Goal: Communication & Community: Answer question/provide support

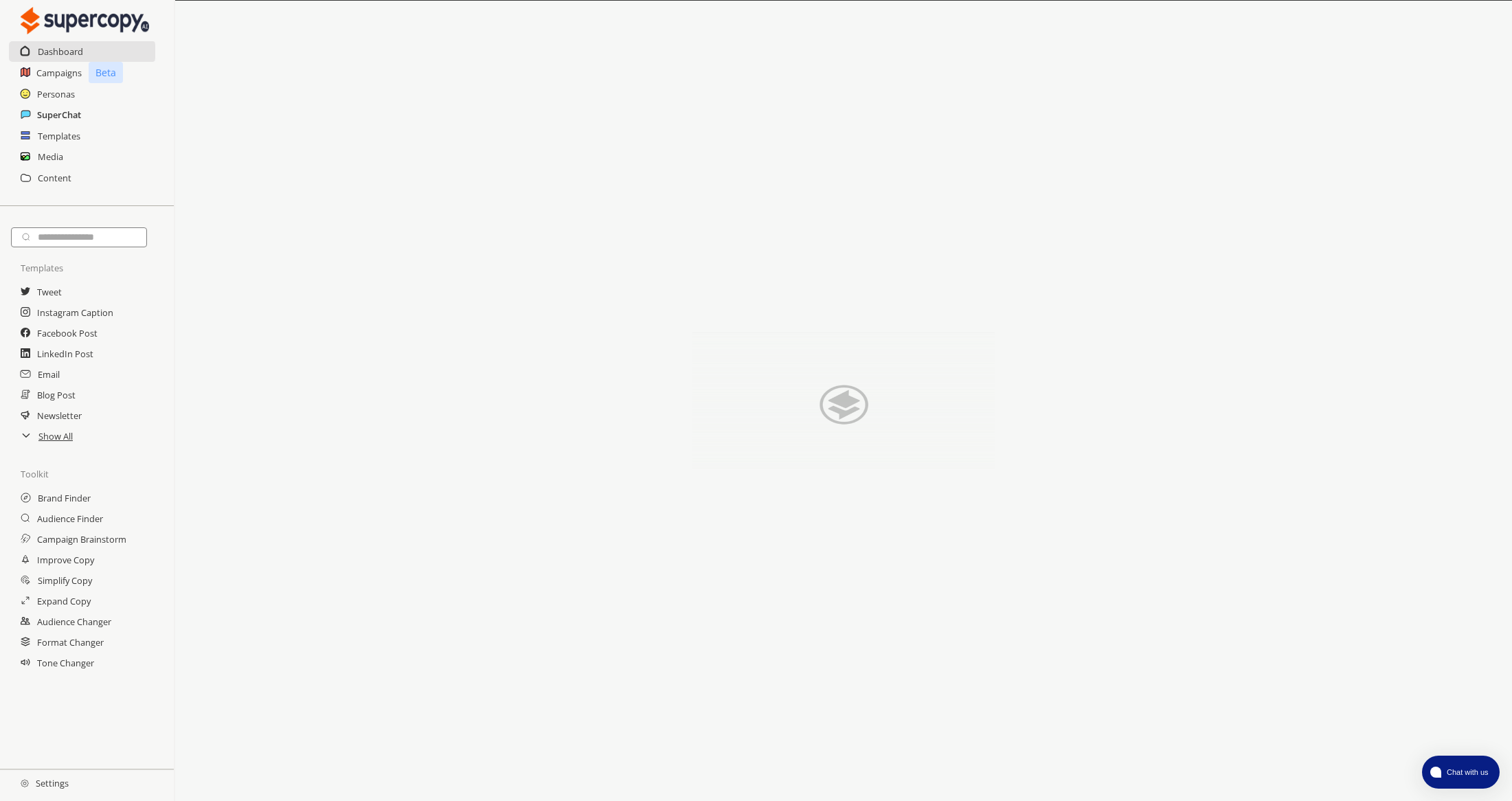
click at [72, 120] on h2 "SuperChat" at bounding box center [58, 115] width 44 height 21
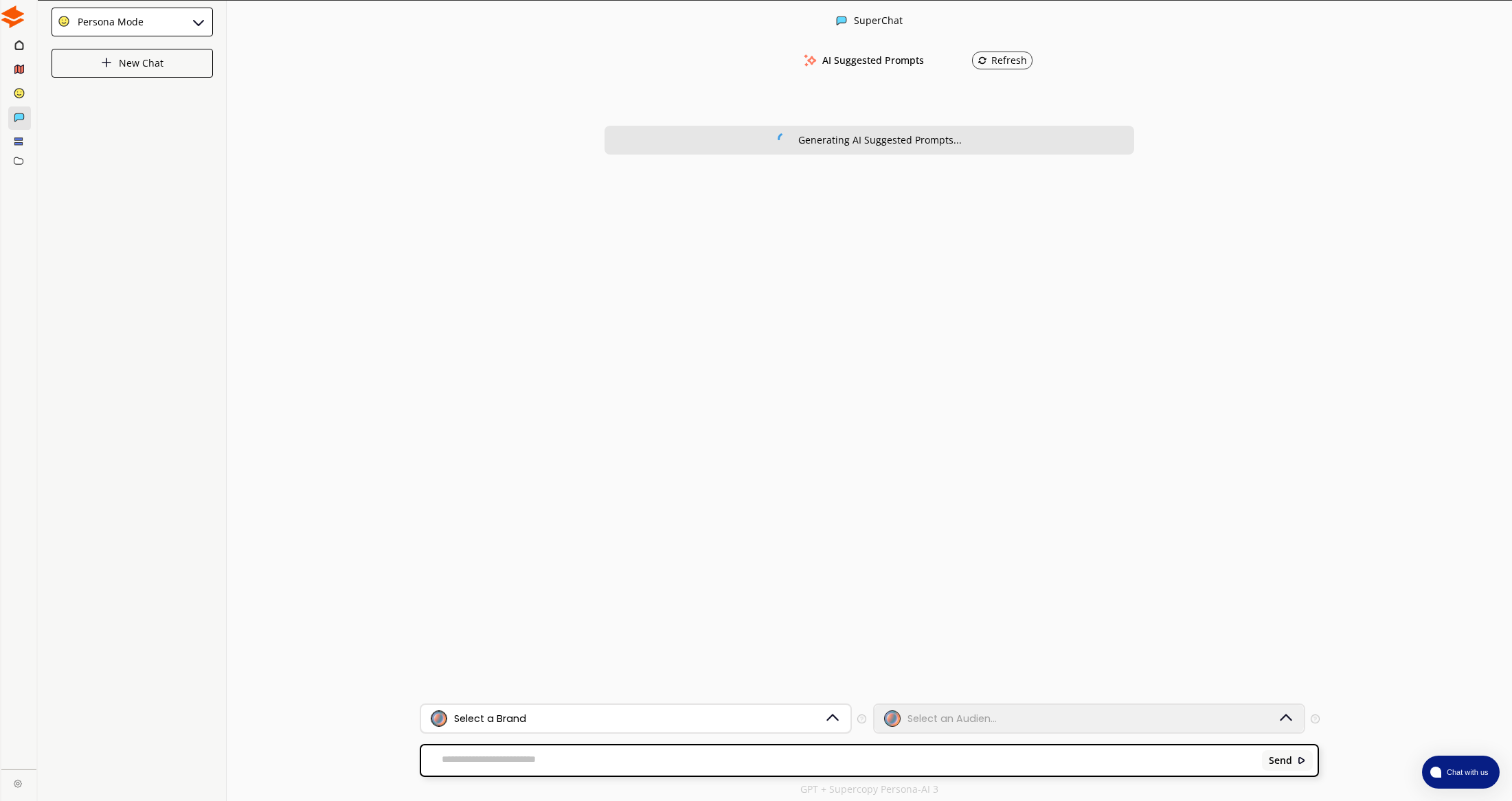
click at [632, 715] on div "Select a Brand" at bounding box center [627, 718] width 394 height 16
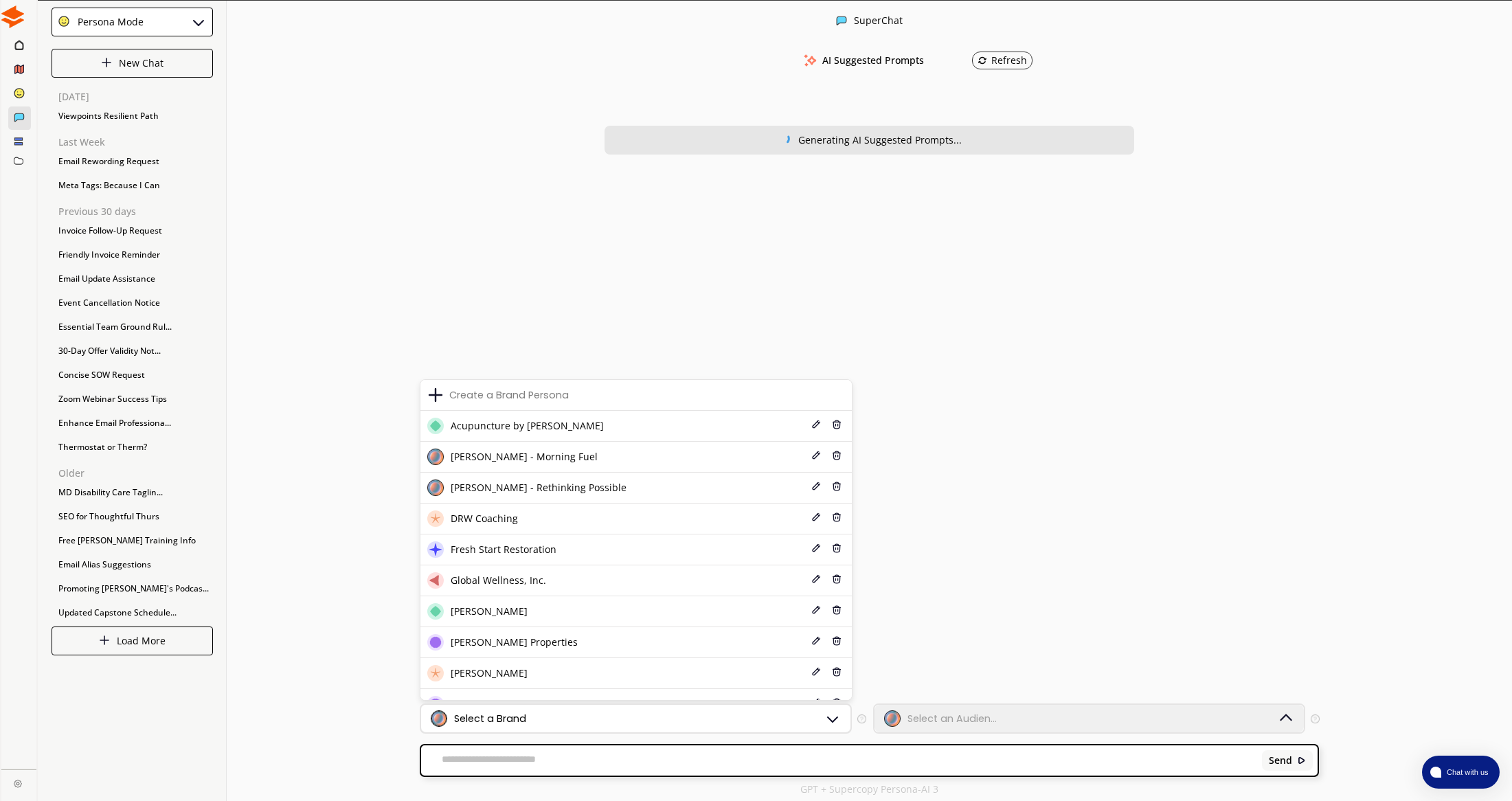
click at [841, 726] on div "Select a Brand" at bounding box center [635, 718] width 429 height 27
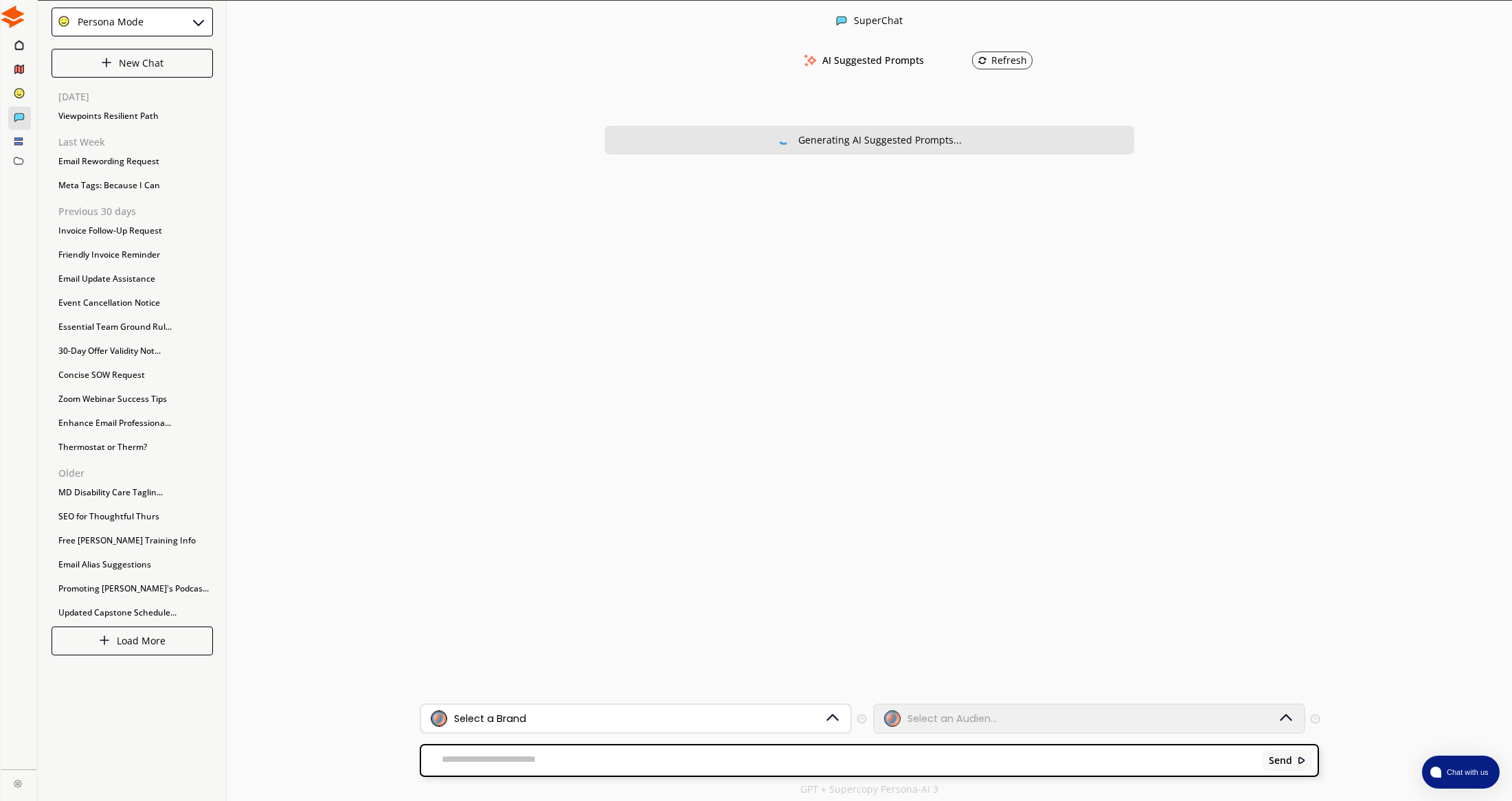
click at [841, 726] on img at bounding box center [832, 718] width 18 height 18
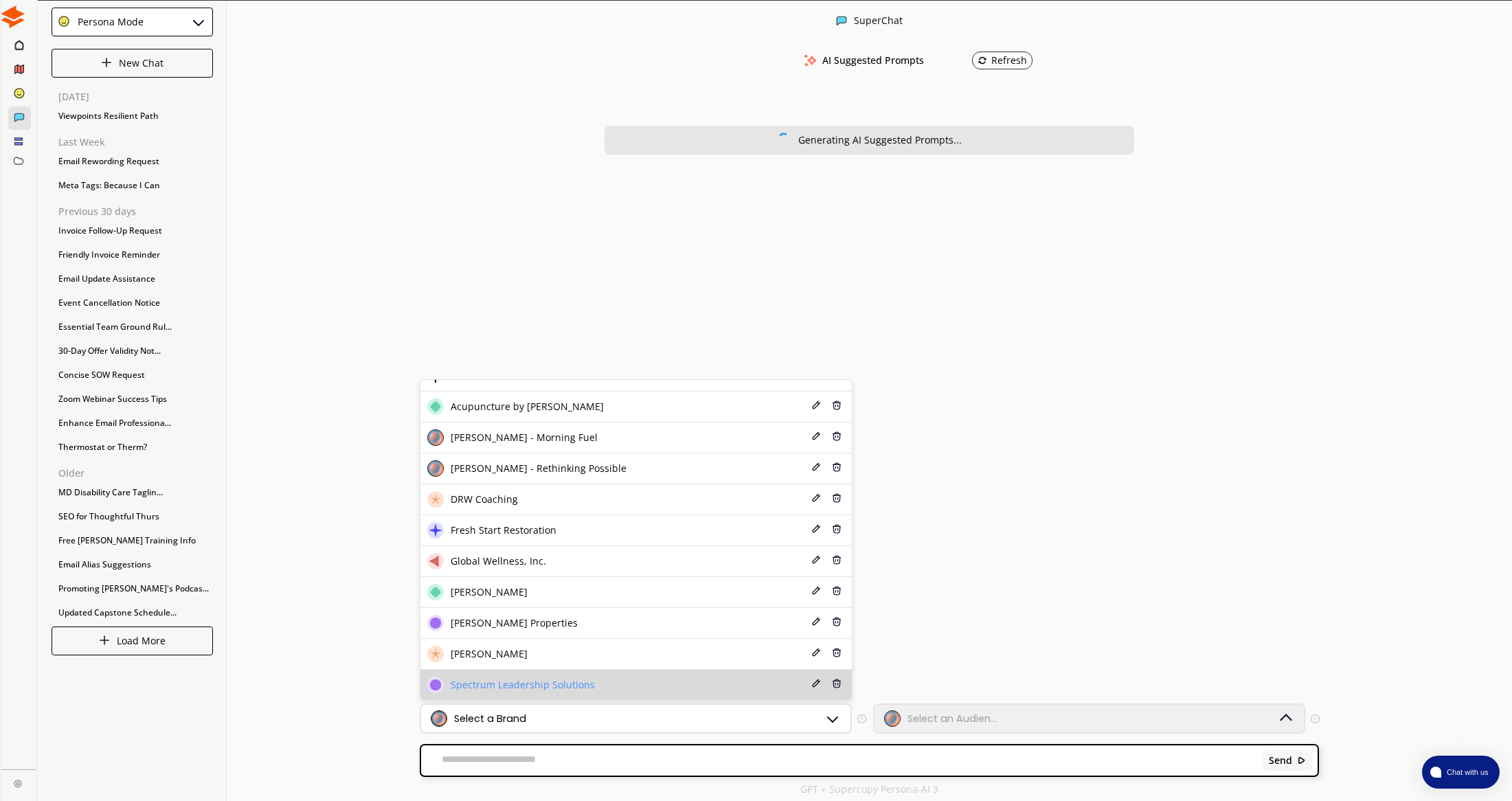
scroll to position [18, 0]
click at [544, 680] on span "Spectrum Leadership Solutions" at bounding box center [522, 685] width 144 height 11
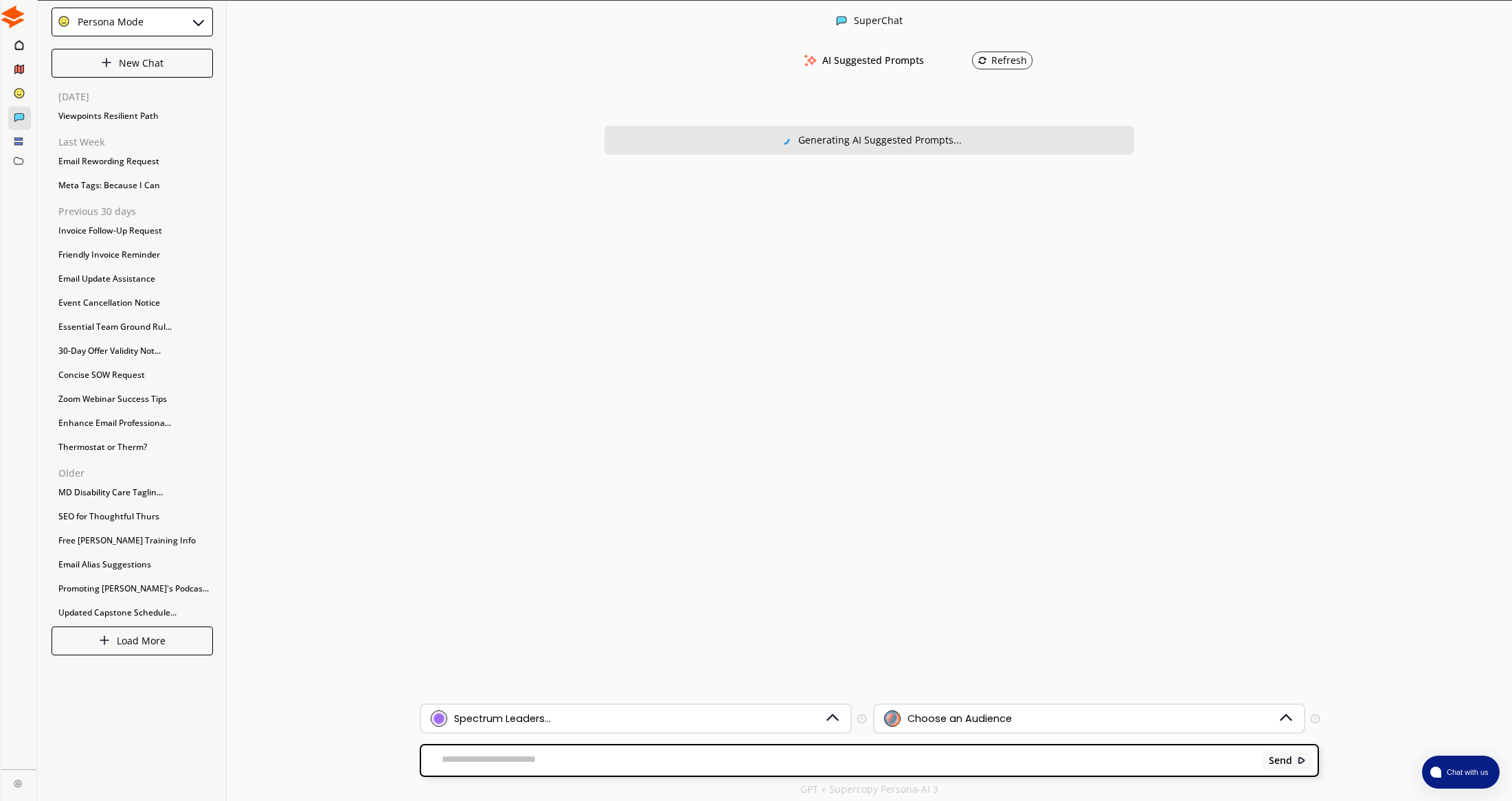
click at [917, 717] on div "Choose an Audience" at bounding box center [959, 718] width 104 height 11
drag, startPoint x: 917, startPoint y: 717, endPoint x: 769, endPoint y: 721, distance: 148.1
click at [917, 717] on div "Choose an Audience" at bounding box center [959, 718] width 104 height 11
click at [571, 754] on textarea at bounding box center [839, 760] width 836 height 14
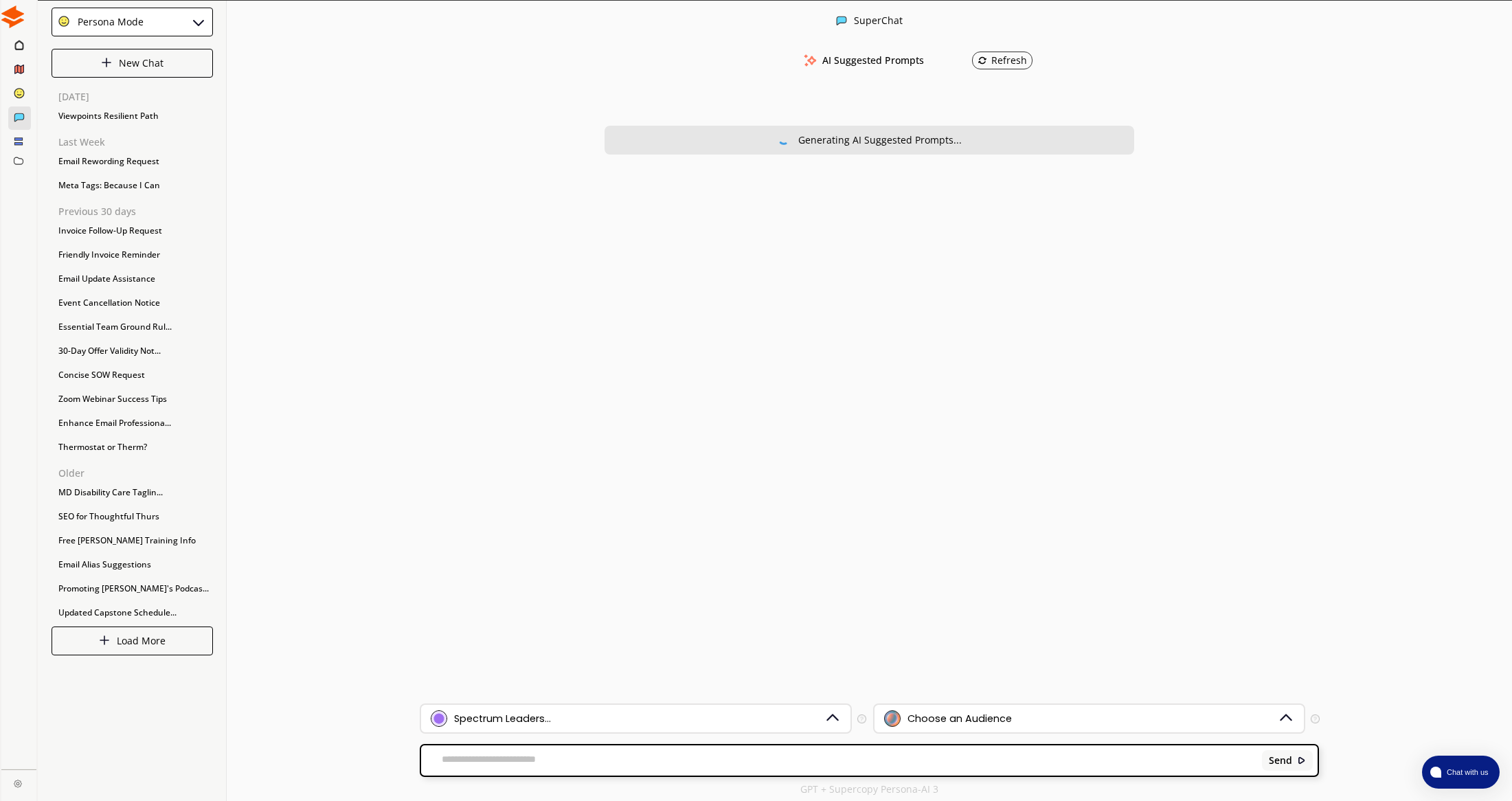
scroll to position [0, 0]
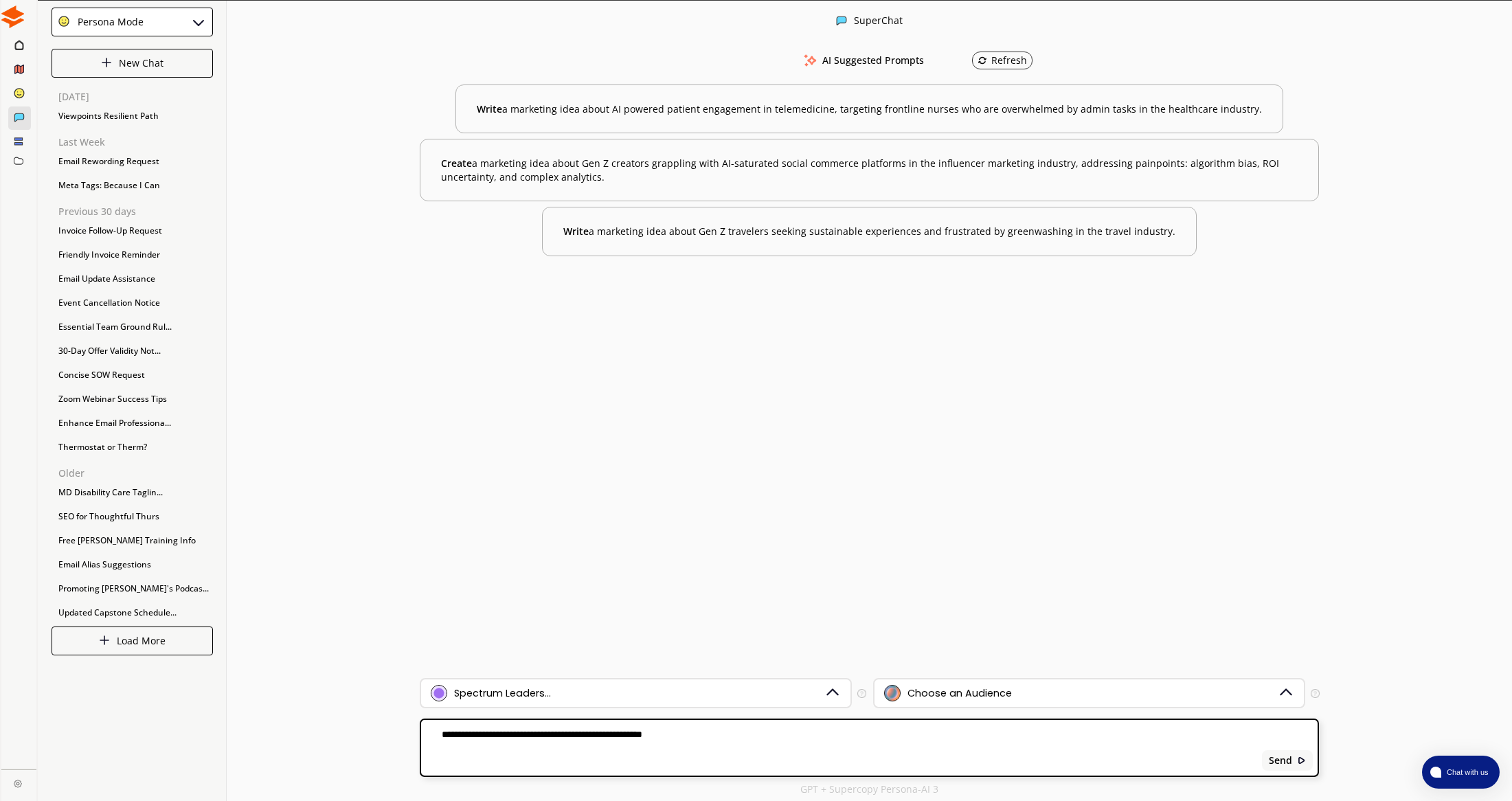
paste textarea "**********"
type textarea "**********"
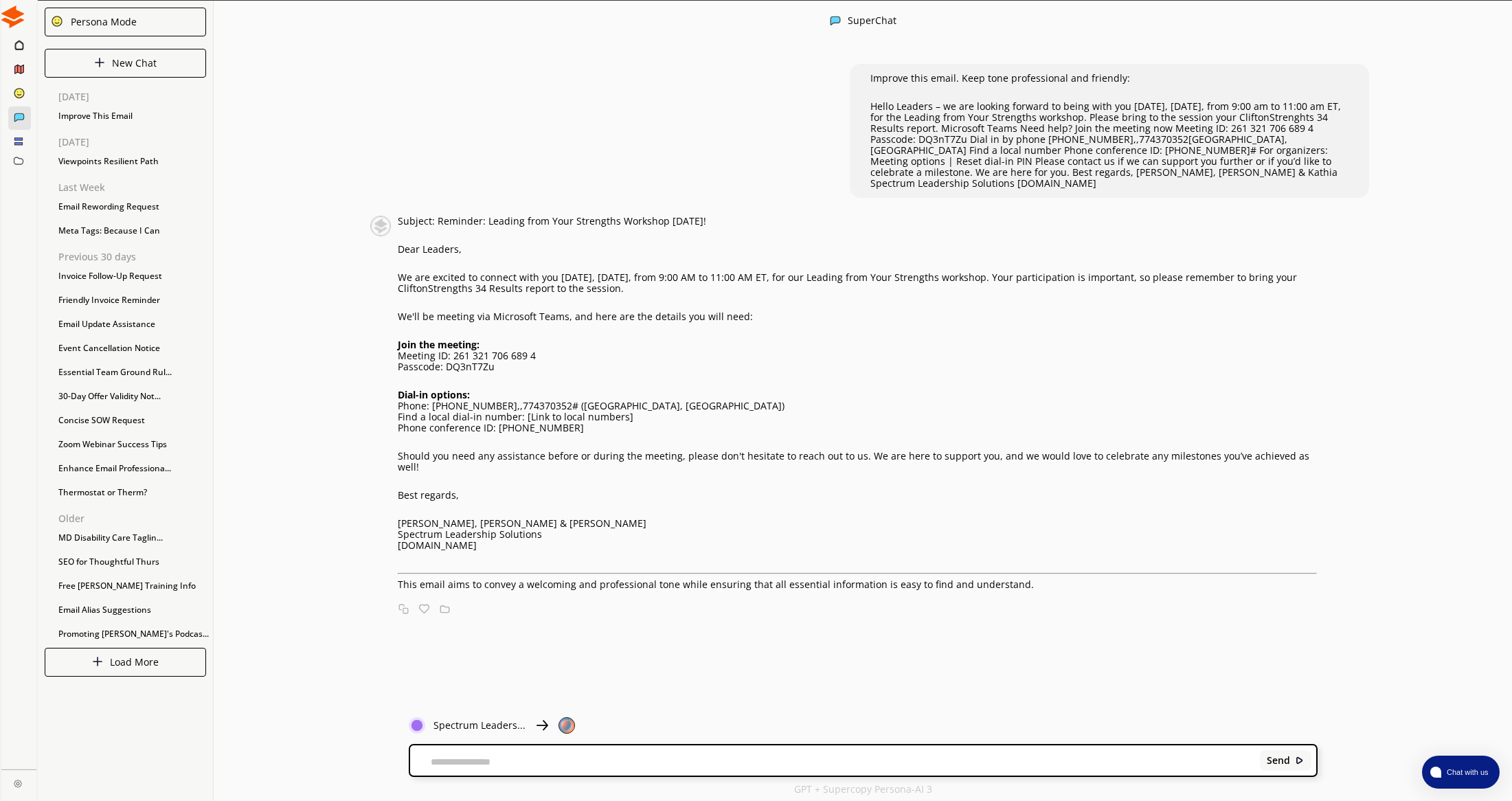
click at [752, 311] on p "We'll be meeting via Microsoft Teams, and here are the details you will need:" at bounding box center [857, 317] width 919 height 11
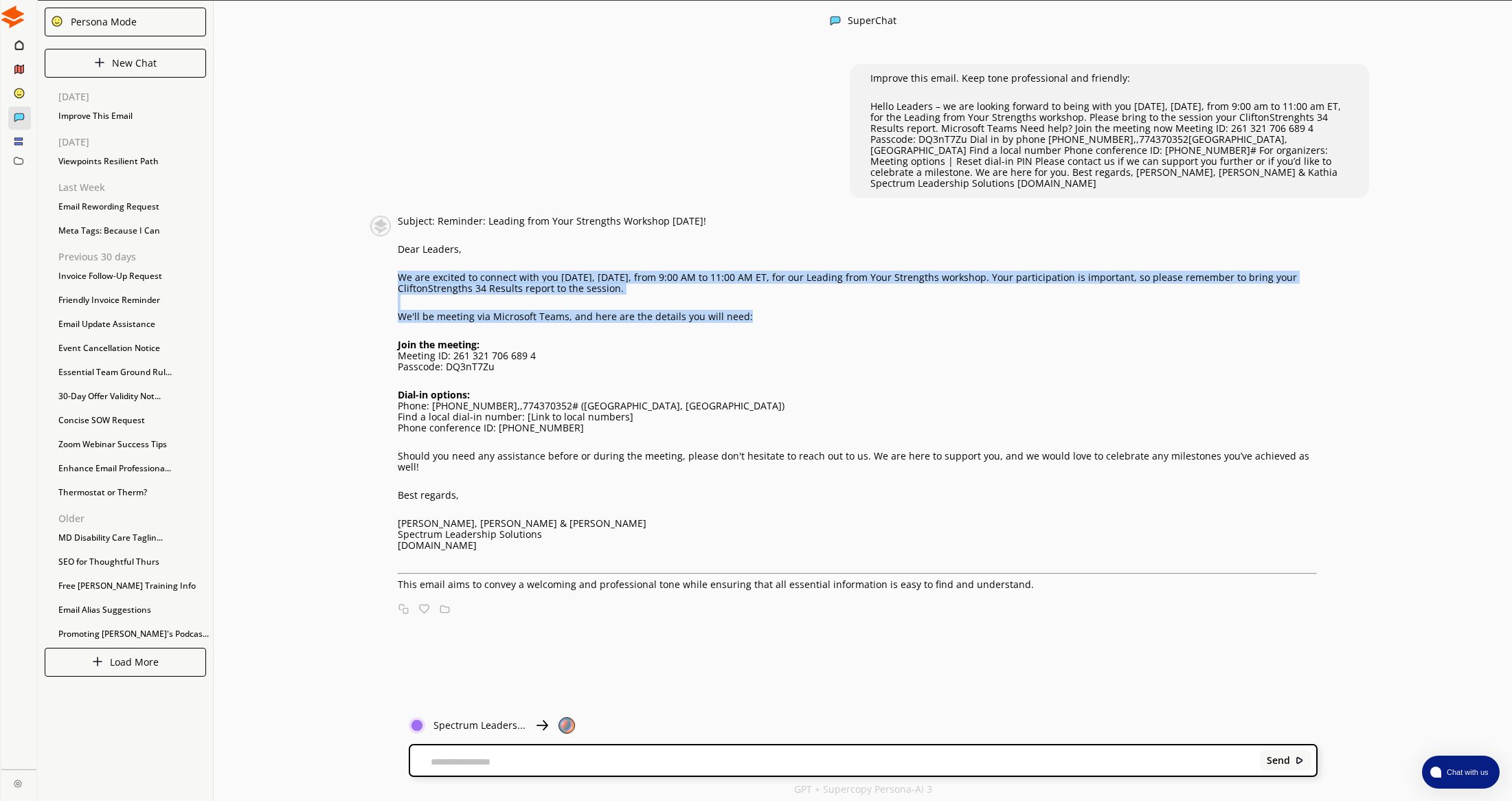
drag, startPoint x: 751, startPoint y: 307, endPoint x: 398, endPoint y: 268, distance: 355.1
click at [398, 268] on div "Subject: Reminder: Leading from Your Strengths Workshop [DATE]! Dear Leaders, W…" at bounding box center [857, 403] width 919 height 374
copy div "We are excited to connect with you [DATE], [DATE], from 9:00 AM to 11:00 AM ET,…"
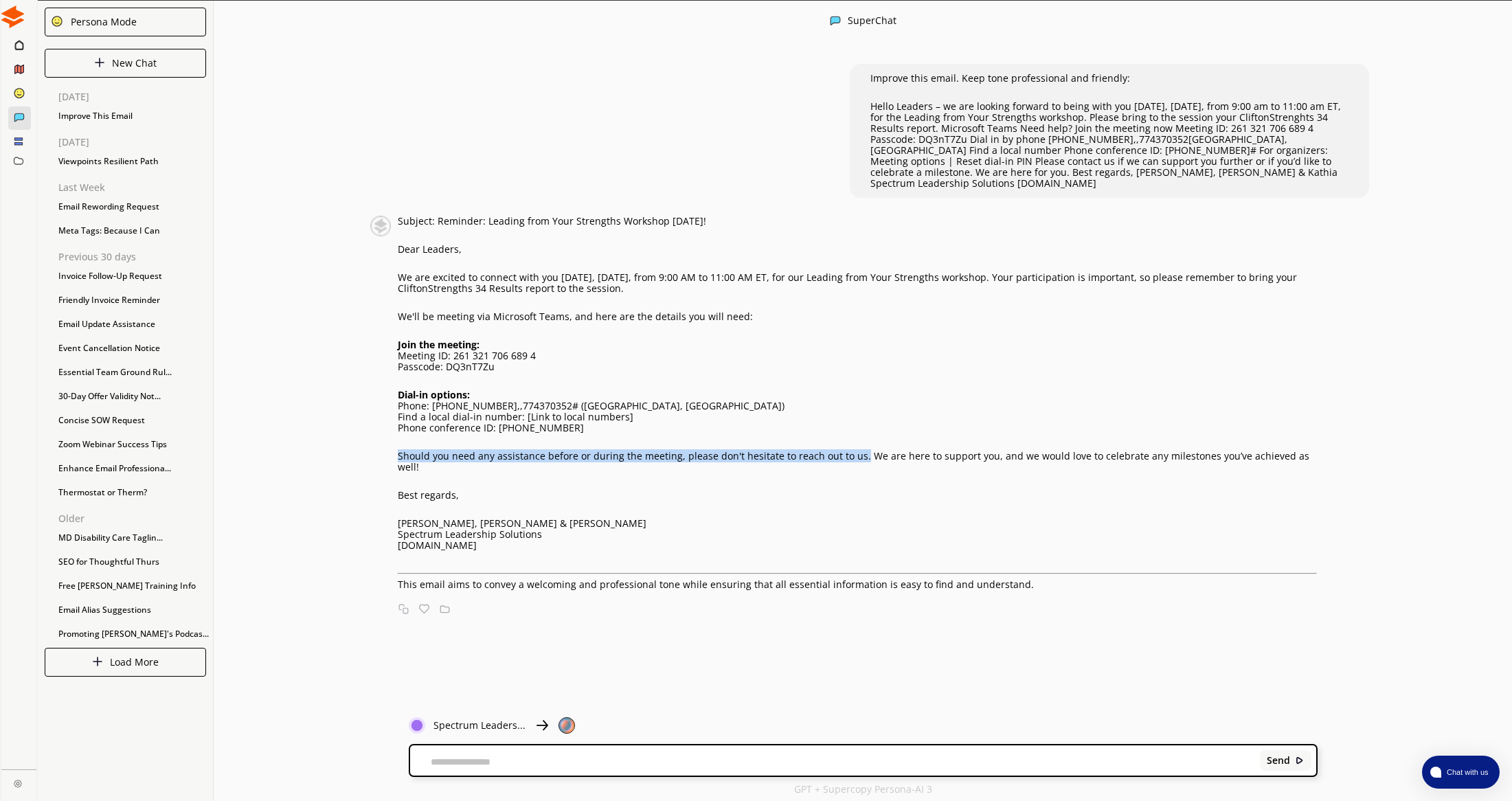
drag, startPoint x: 399, startPoint y: 446, endPoint x: 856, endPoint y: 448, distance: 457.0
click at [856, 450] on p "Should you need any assistance before or during the meeting, please don't hesit…" at bounding box center [857, 462] width 919 height 22
copy p "Should you need any assistance before or during the meeting, please don't hesit…"
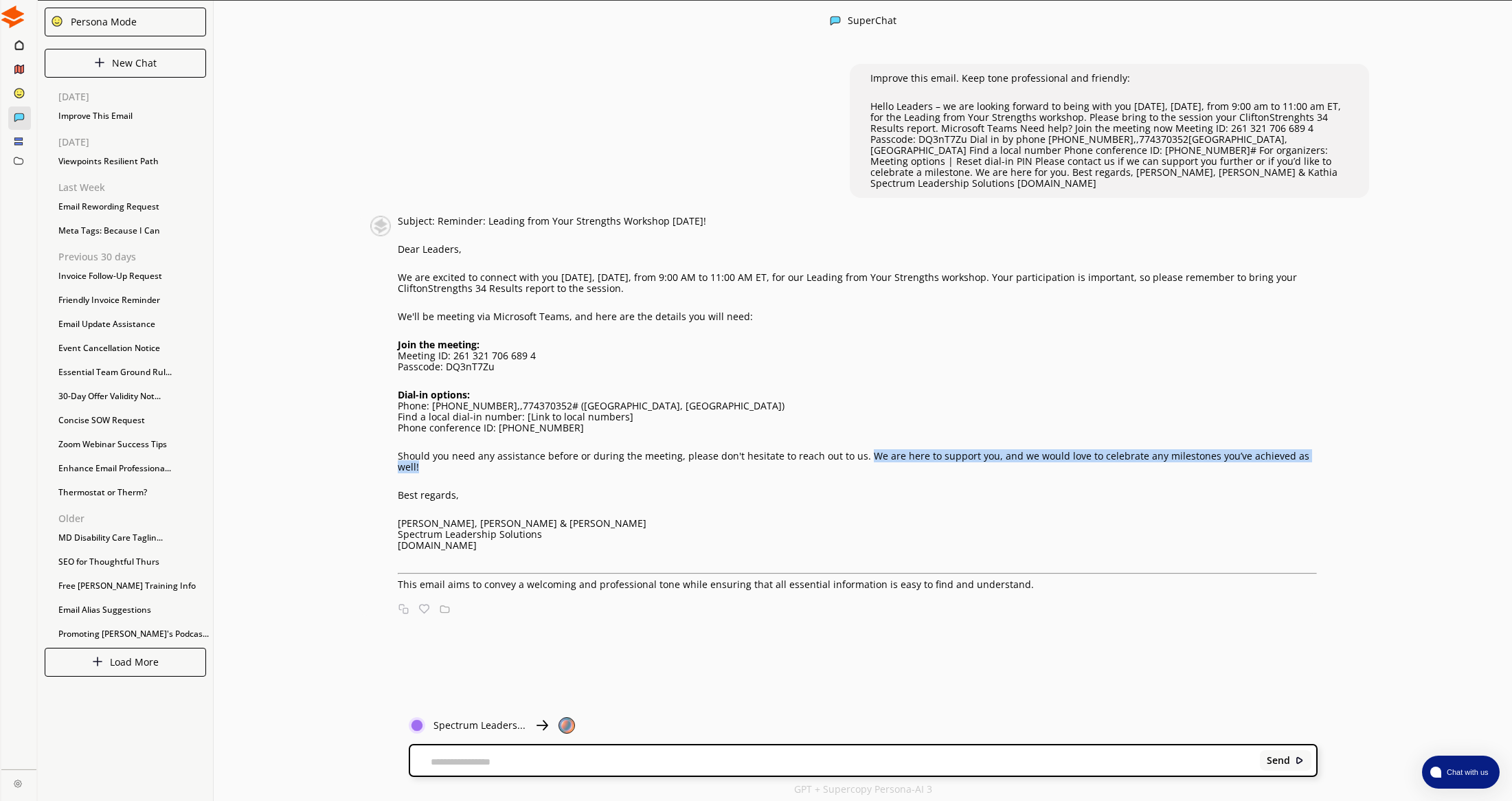
drag, startPoint x: 860, startPoint y: 445, endPoint x: 1303, endPoint y: 442, distance: 443.0
click at [1303, 450] on p "Should you need any assistance before or during the meeting, please don't hesit…" at bounding box center [857, 462] width 919 height 22
copy p "We are here to support you, and we would love to celebrate any milestones you’v…"
drag, startPoint x: 899, startPoint y: 440, endPoint x: 875, endPoint y: 444, distance: 24.3
click at [898, 450] on p "Should you need any assistance before or during the meeting, please don't hesit…" at bounding box center [857, 462] width 919 height 22
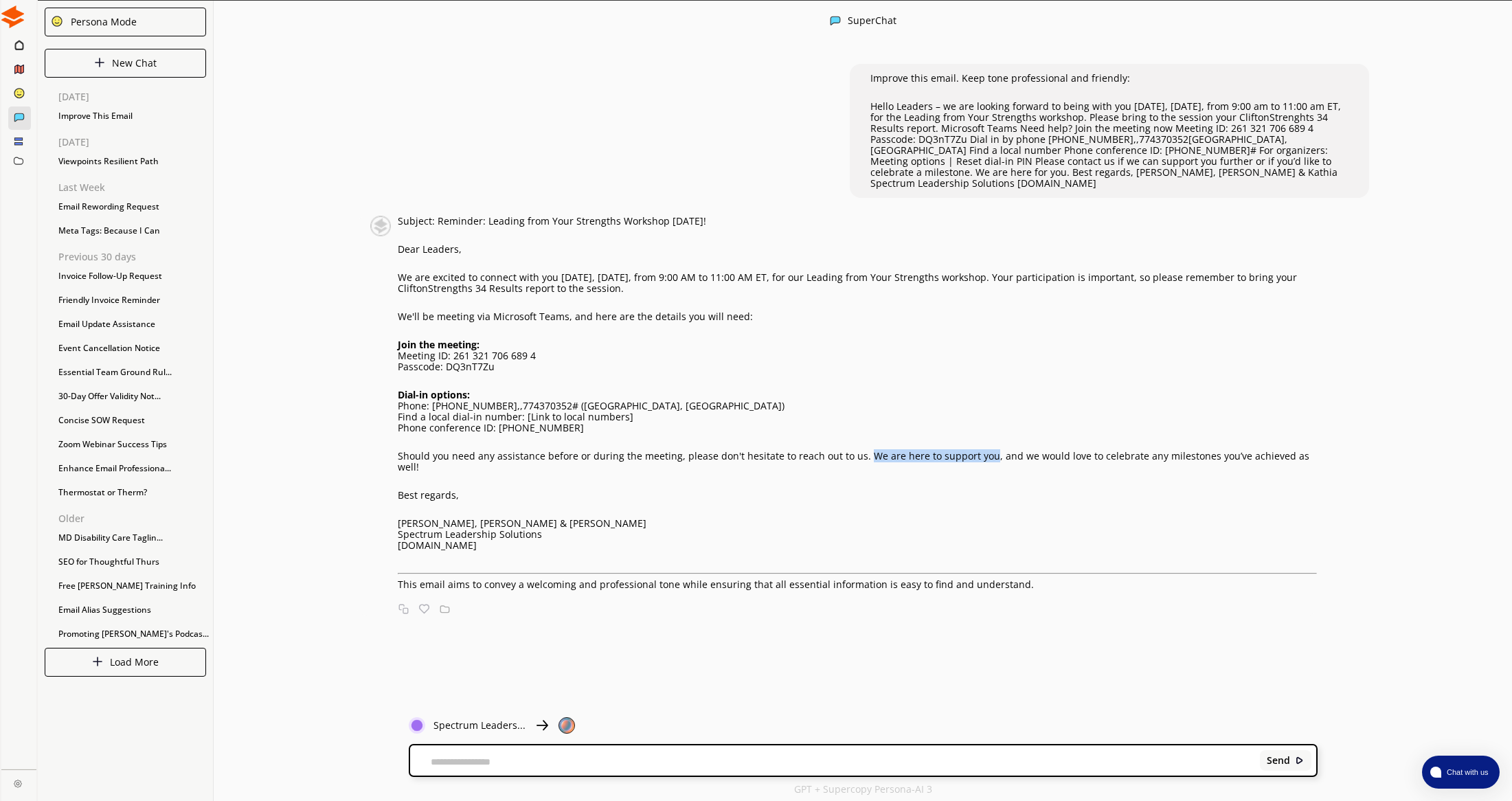
drag, startPoint x: 859, startPoint y: 444, endPoint x: 979, endPoint y: 439, distance: 120.1
click at [979, 450] on p "Should you need any assistance before or during the meeting, please don't hesit…" at bounding box center [857, 462] width 919 height 22
copy p "We are here to support you"
click at [445, 754] on div "Send" at bounding box center [863, 760] width 906 height 30
click at [443, 755] on div "Send" at bounding box center [863, 760] width 906 height 30
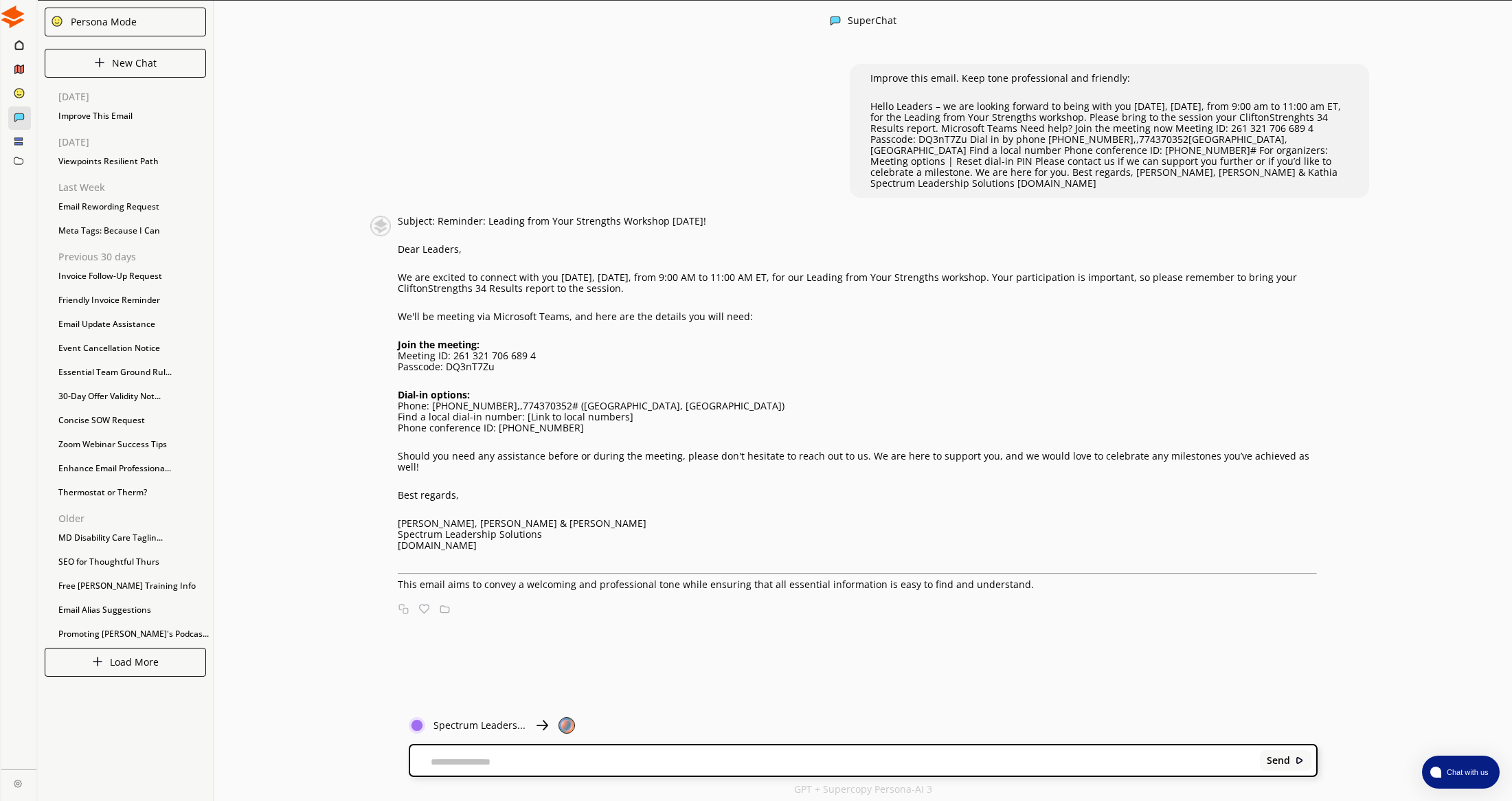
click at [443, 761] on textarea at bounding box center [832, 761] width 846 height 11
type textarea "*"
type textarea "**********"
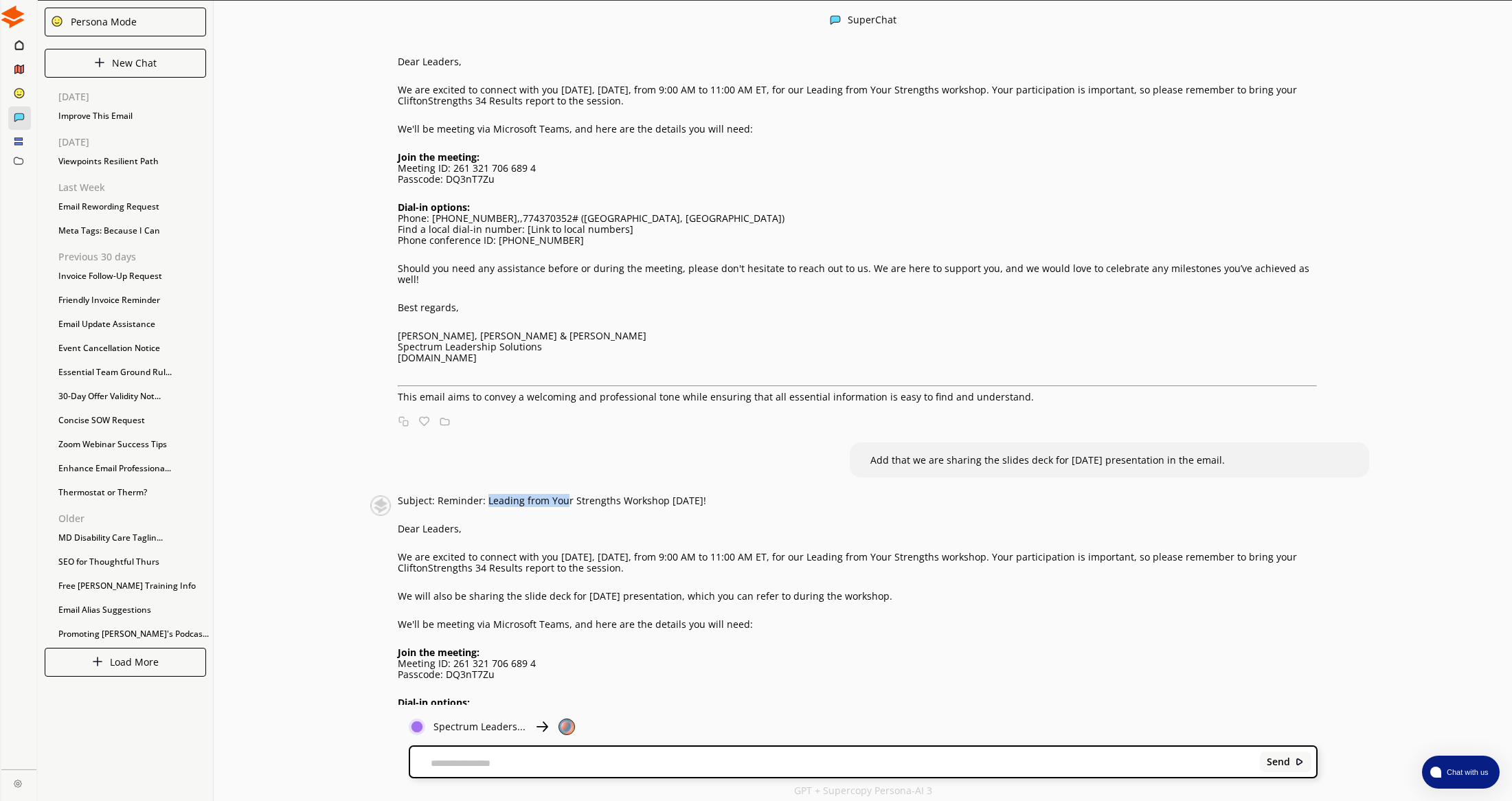
drag, startPoint x: 485, startPoint y: 480, endPoint x: 561, endPoint y: 476, distance: 76.1
click at [561, 495] on p "Subject: Reminder: Leading from Your Strengths Workshop [DATE]!" at bounding box center [857, 500] width 919 height 11
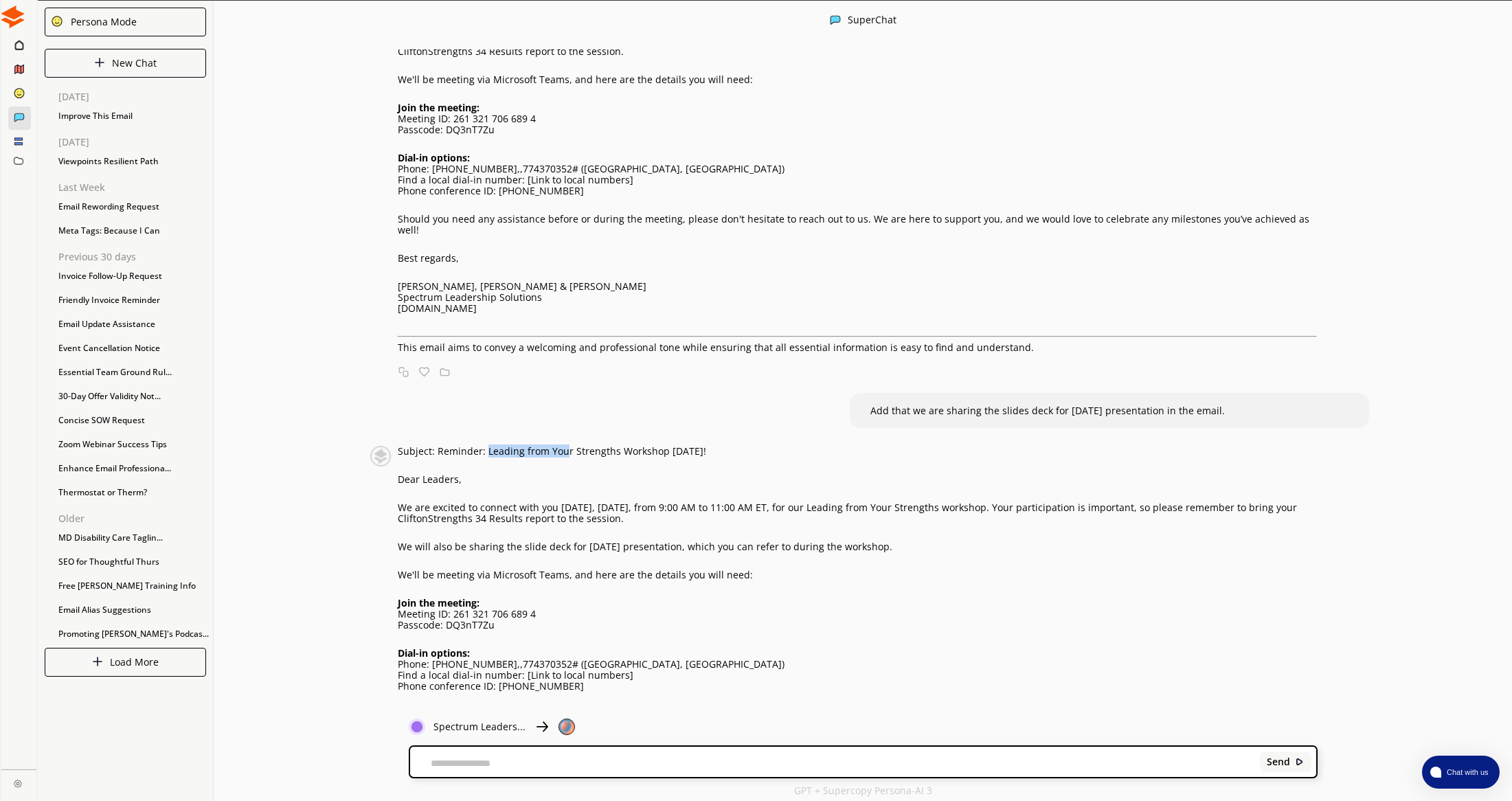
scroll to position [237, 0]
drag, startPoint x: 452, startPoint y: 765, endPoint x: 501, endPoint y: 754, distance: 50.2
click at [453, 765] on textarea at bounding box center [832, 763] width 846 height 11
type textarea "**********"
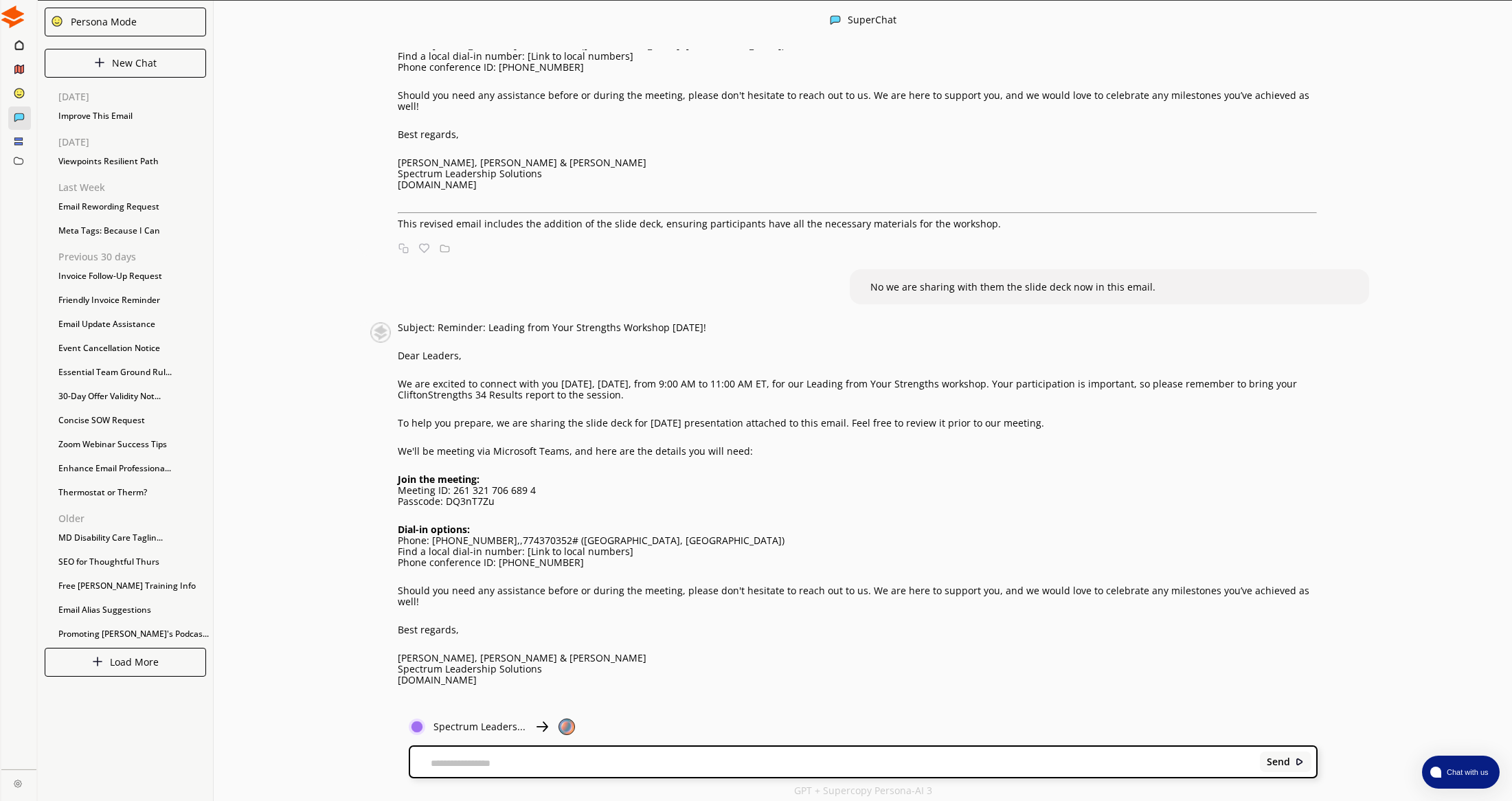
scroll to position [854, 0]
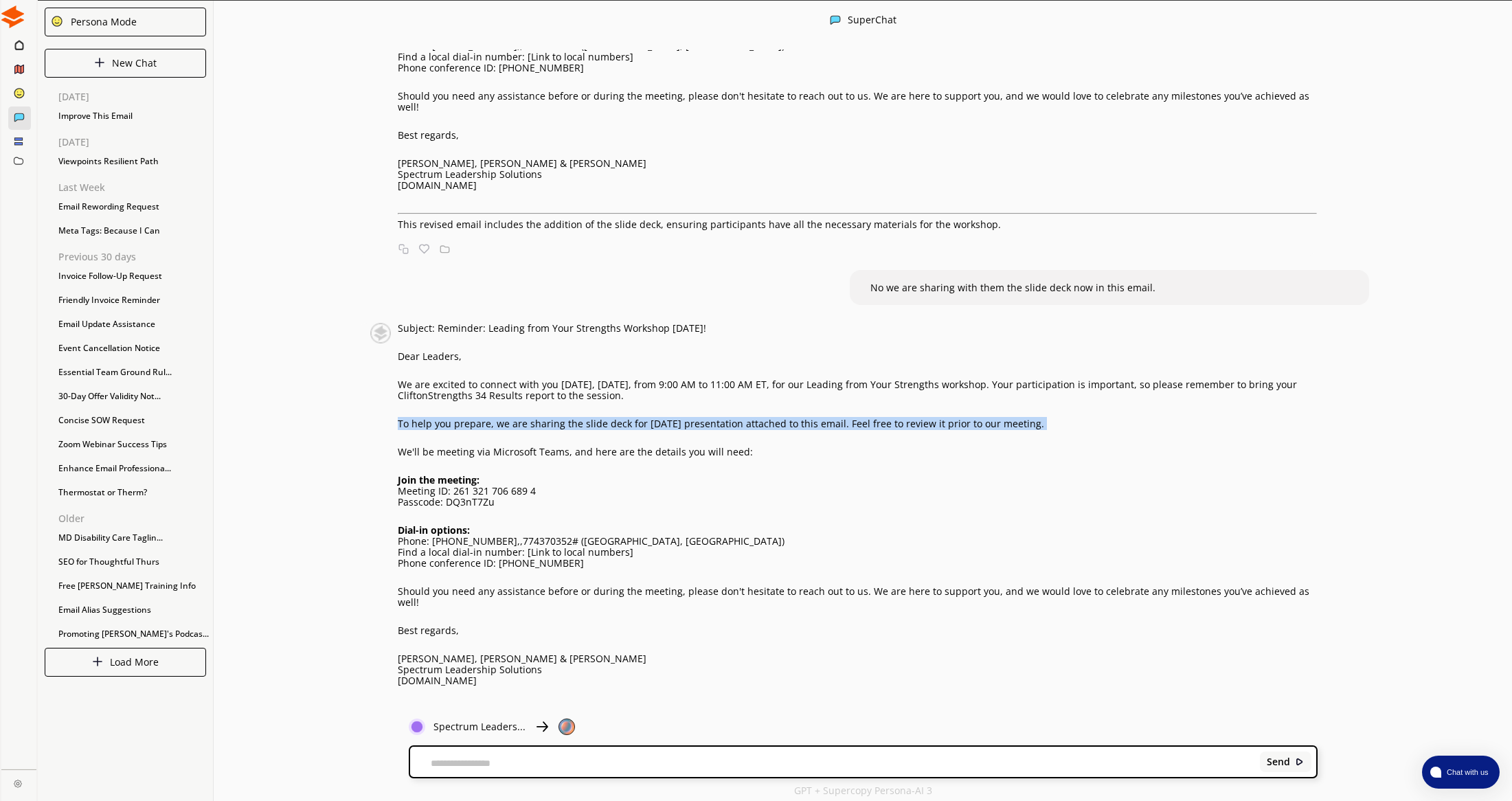
drag, startPoint x: 398, startPoint y: 389, endPoint x: 1015, endPoint y: 399, distance: 617.1
click at [1015, 399] on div "Subject: Reminder: Leading from Your Strengths Workshop [DATE]! Dear Leaders, W…" at bounding box center [857, 524] width 919 height 402
copy p "To help you prepare, we are sharing the slide deck for [DATE] presentation atta…"
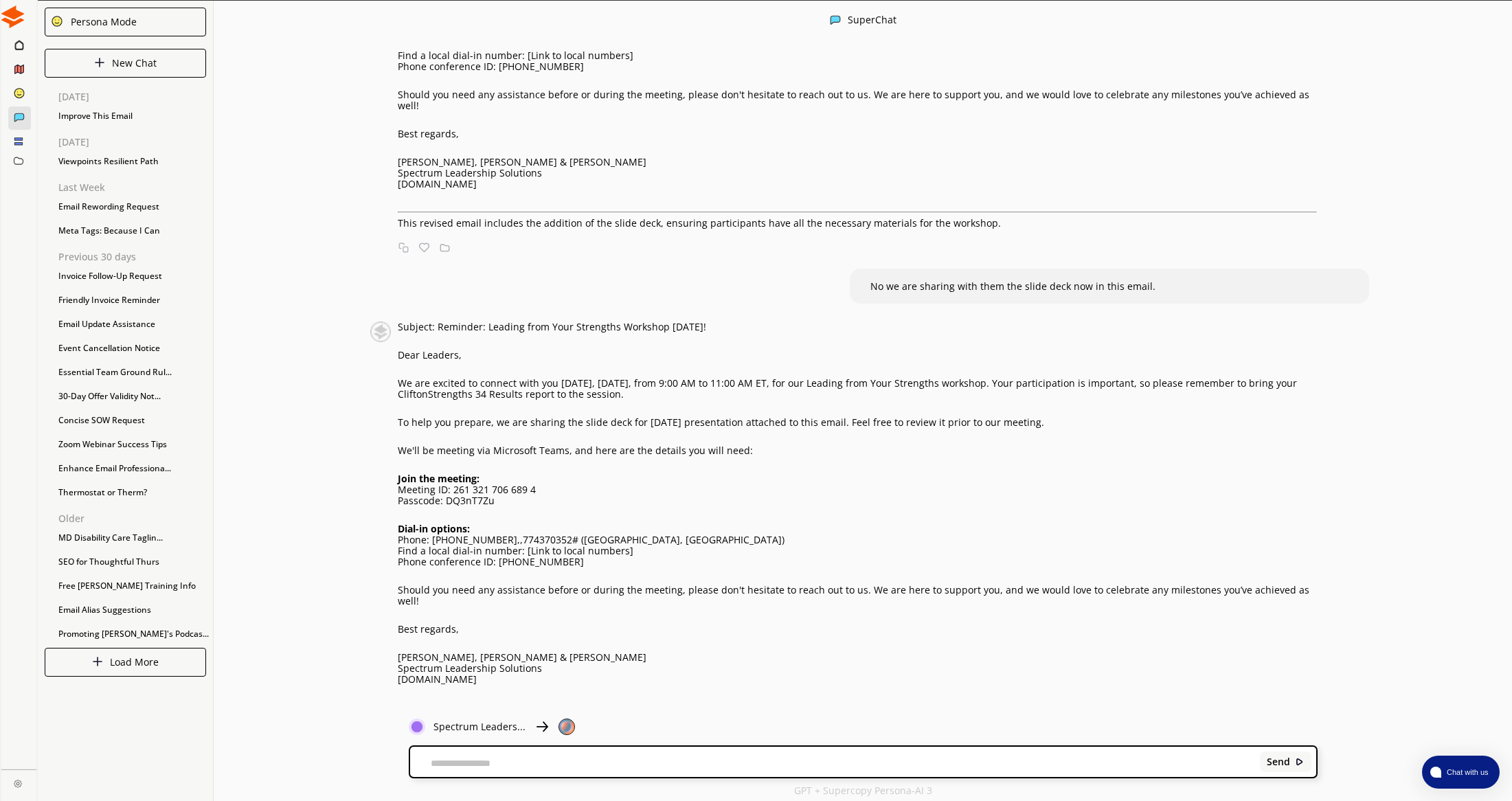
drag, startPoint x: 474, startPoint y: 765, endPoint x: 509, endPoint y: 765, distance: 35.0
click at [474, 765] on textarea at bounding box center [832, 763] width 846 height 11
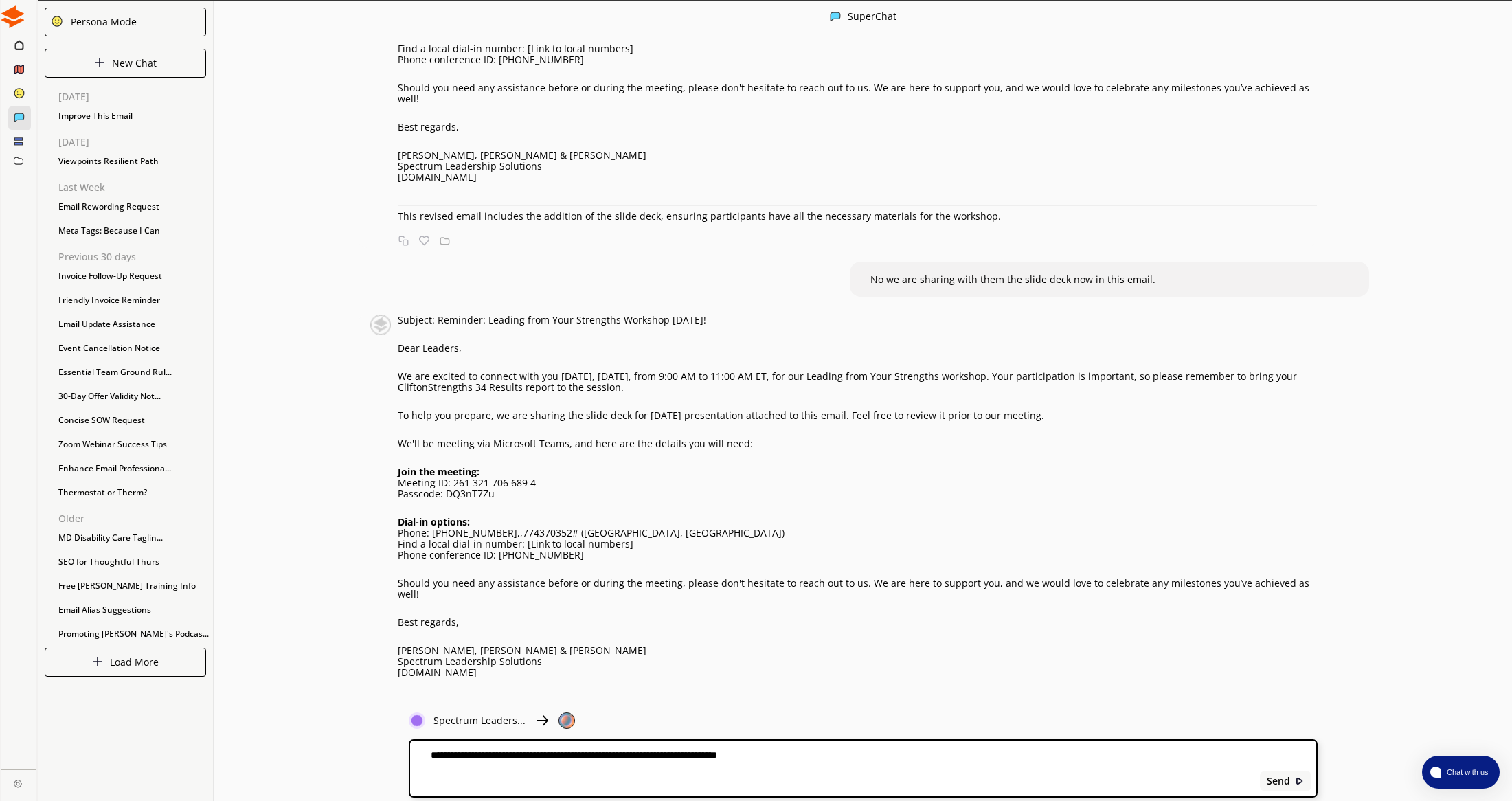
paste textarea "**********"
type textarea "**********"
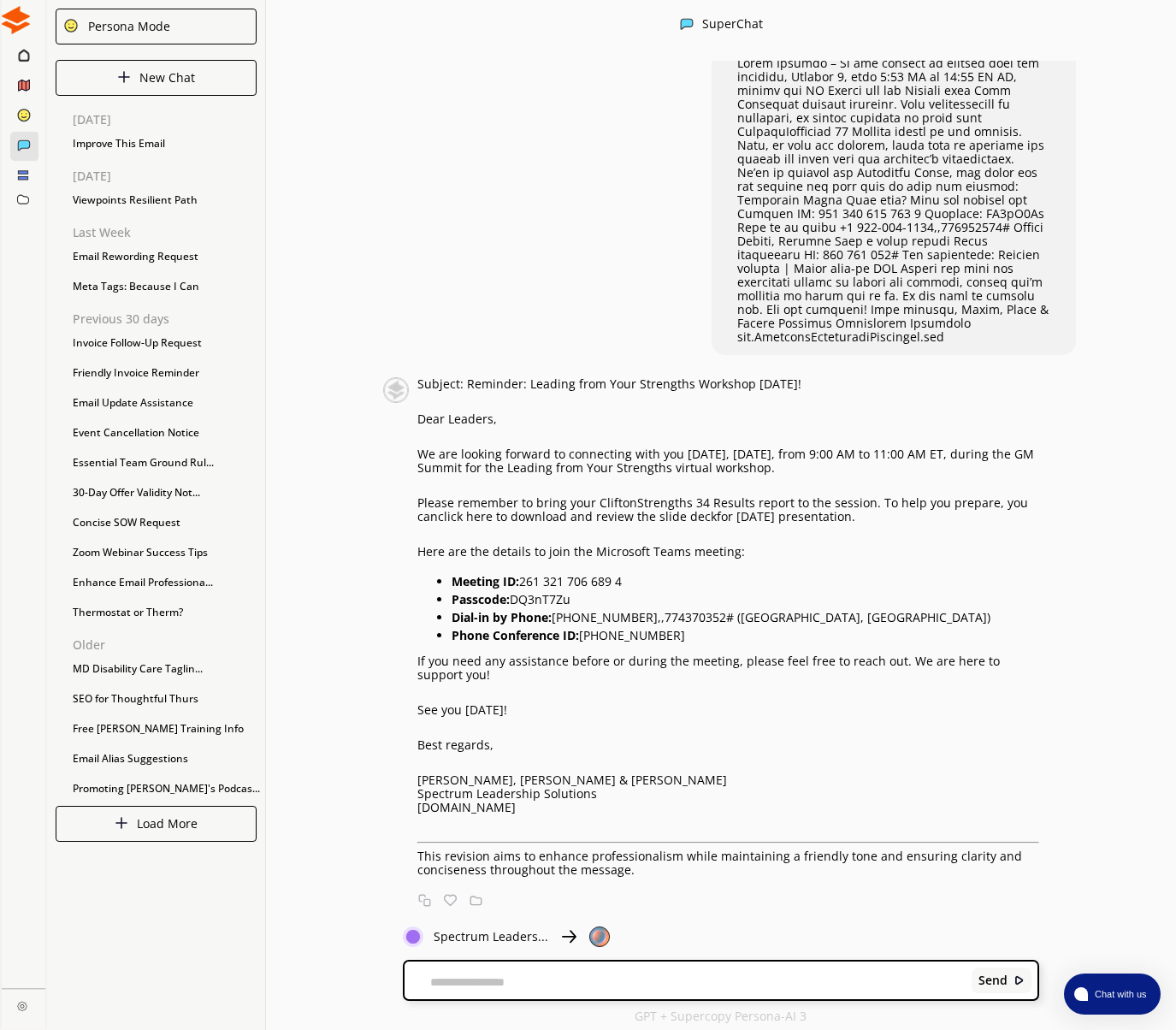
scroll to position [1, 0]
drag, startPoint x: 526, startPoint y: 369, endPoint x: 820, endPoint y: 373, distance: 294.0
click at [820, 377] on p "Subject: Reminder: Leading from Your Strengths Workshop [DATE]!" at bounding box center [728, 383] width 622 height 14
copy p "Leading from Your Strengths Workshop [DATE]!"
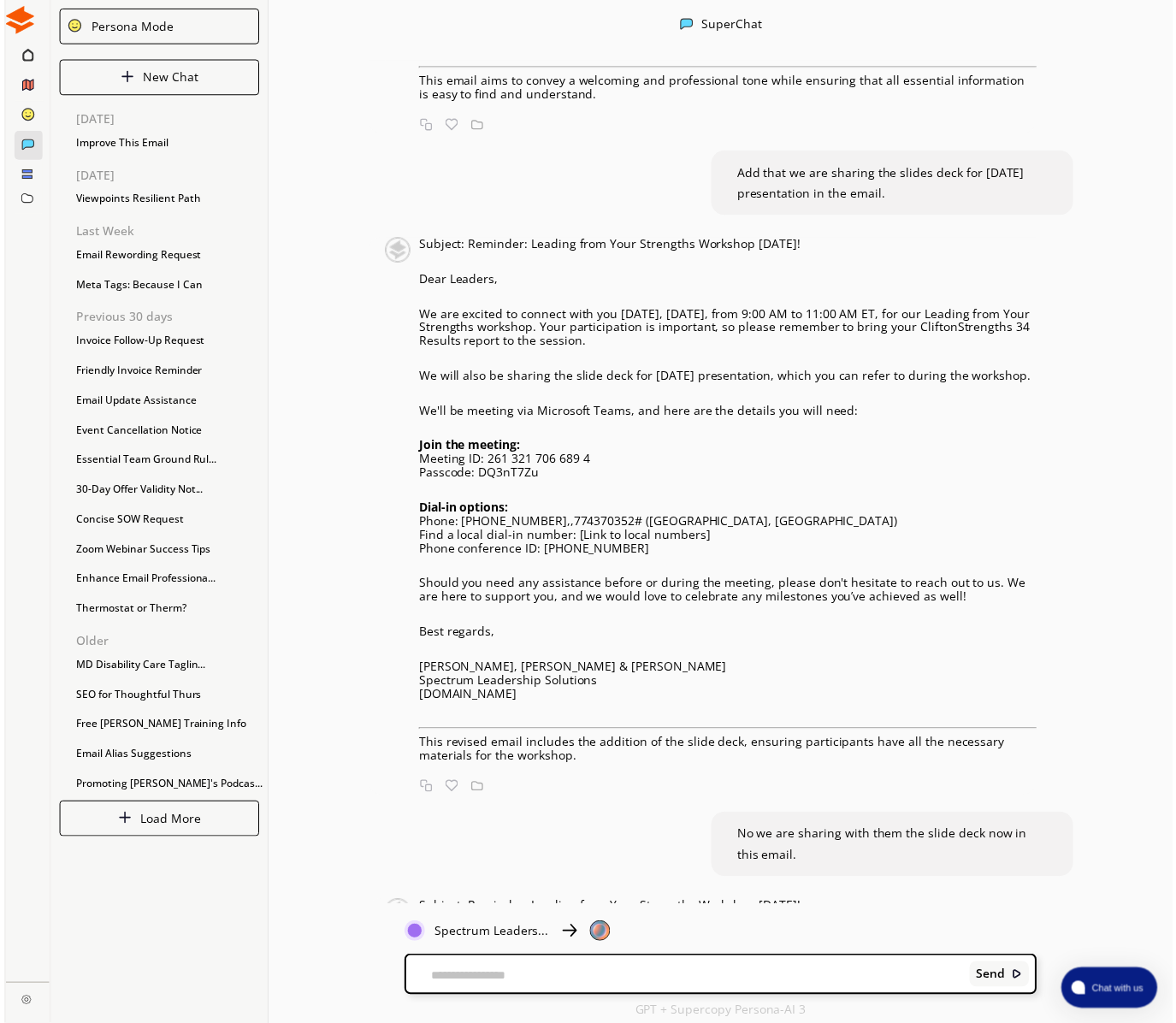
scroll to position [0, 0]
